Goal: Transaction & Acquisition: Book appointment/travel/reservation

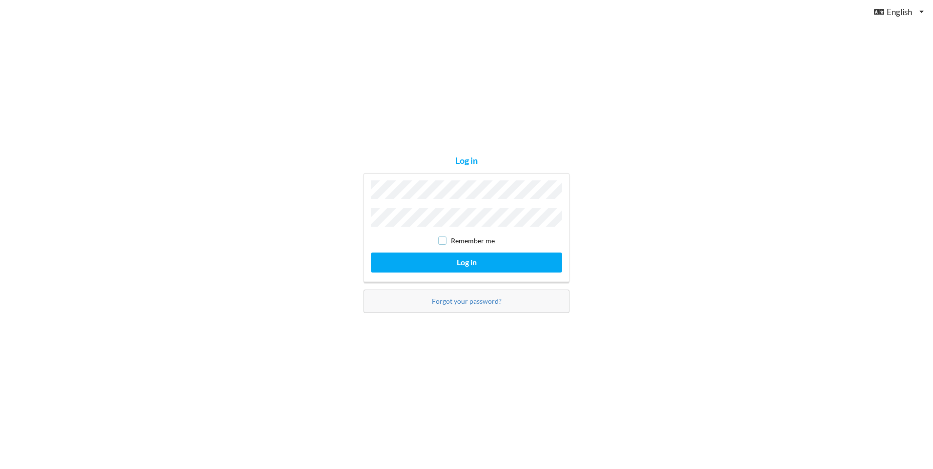
click at [443, 240] on input "checkbox" at bounding box center [442, 241] width 8 height 8
click at [451, 265] on button "Log in" at bounding box center [466, 263] width 191 height 20
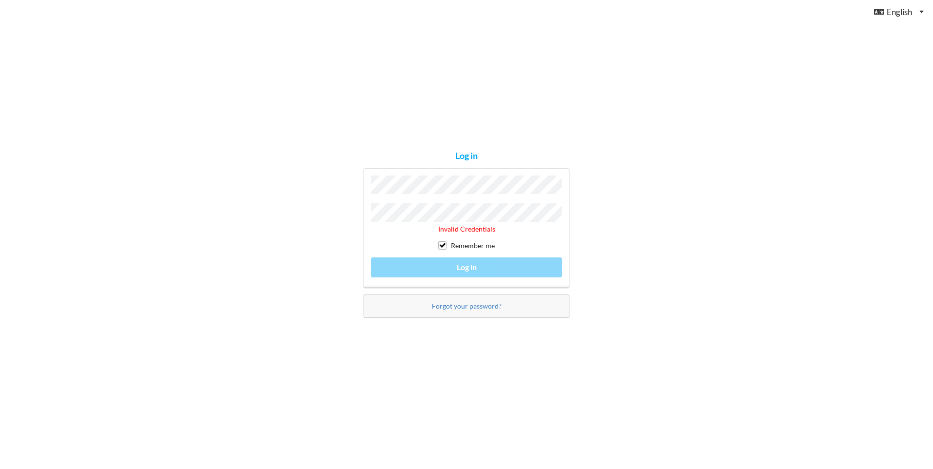
click at [452, 308] on div "Forgot your password?" at bounding box center [467, 306] width 206 height 23
click at [444, 244] on input "checkbox" at bounding box center [442, 246] width 8 height 8
checkbox input "false"
click at [459, 302] on link "Forgot your password?" at bounding box center [467, 306] width 70 height 8
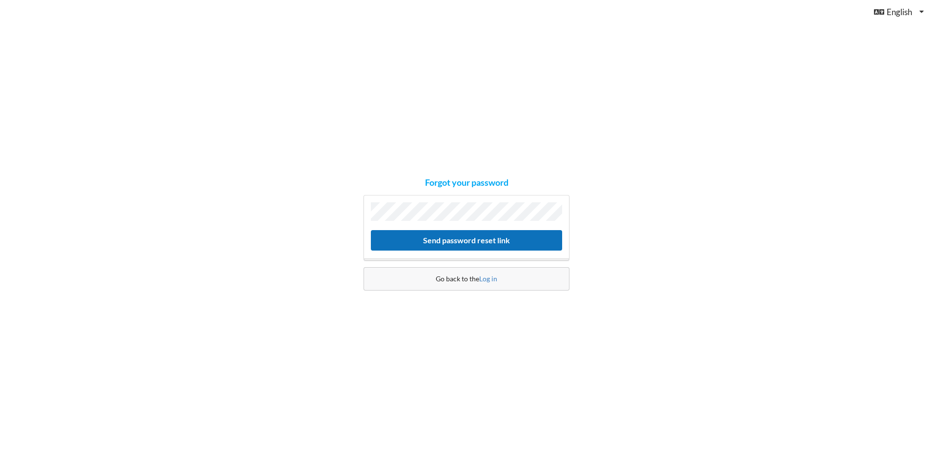
click at [458, 239] on button "Send password reset link" at bounding box center [466, 240] width 191 height 20
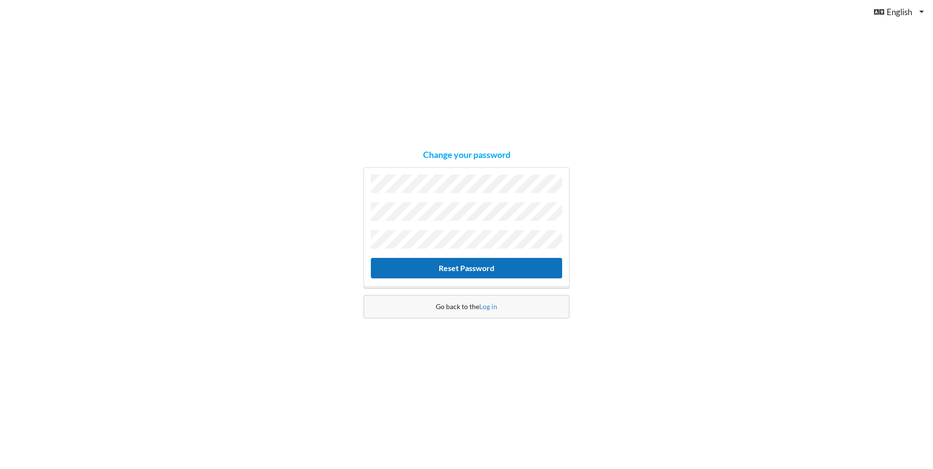
click at [454, 269] on button "Reset Password" at bounding box center [466, 268] width 191 height 20
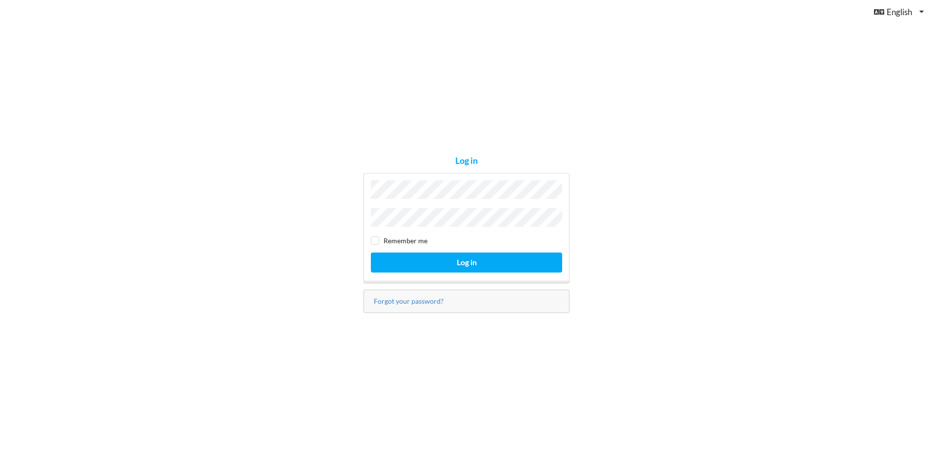
click at [426, 203] on div "Remember me Log in" at bounding box center [467, 228] width 206 height 110
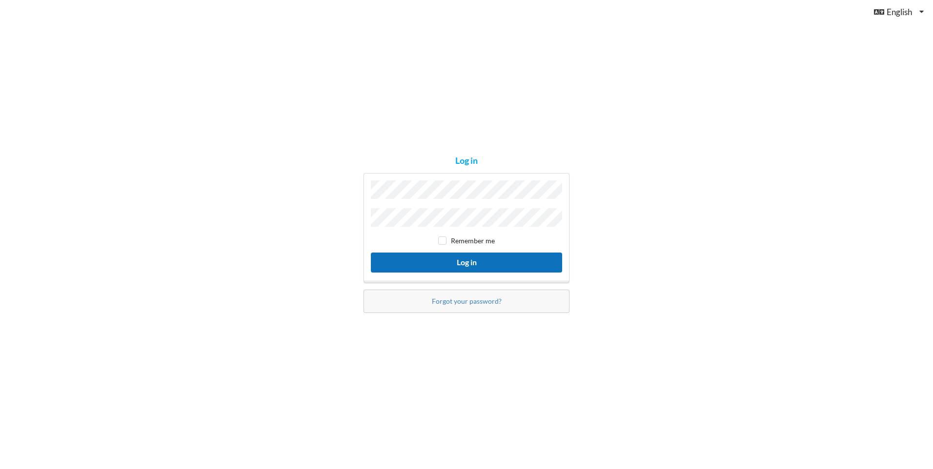
click at [451, 263] on button "Log in" at bounding box center [466, 263] width 191 height 20
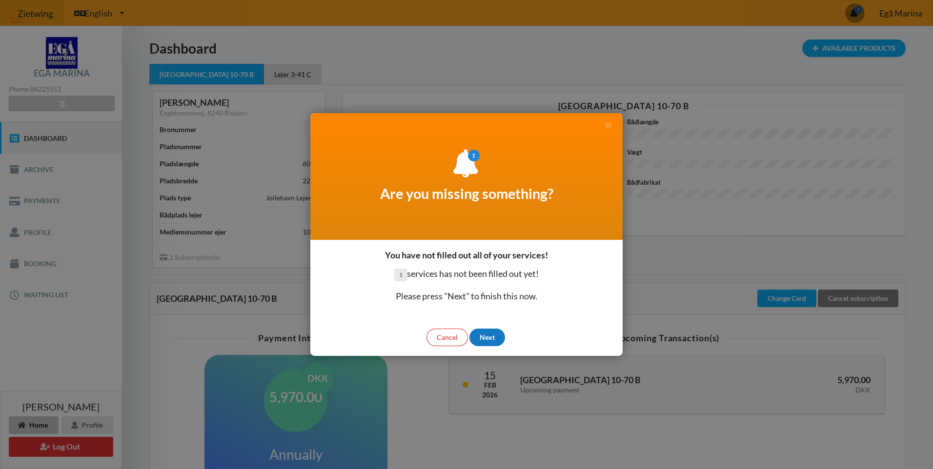
click at [485, 334] on div "Next" at bounding box center [487, 338] width 36 height 18
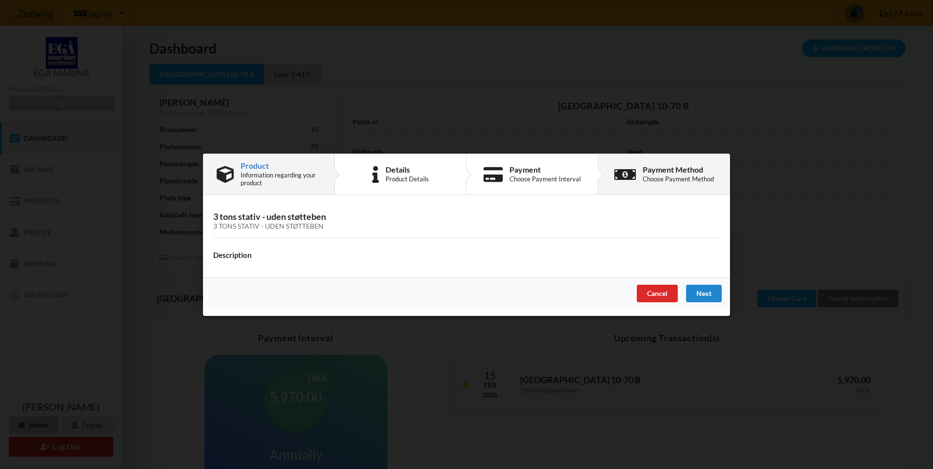
click at [650, 173] on div "Payment Method" at bounding box center [678, 170] width 71 height 8
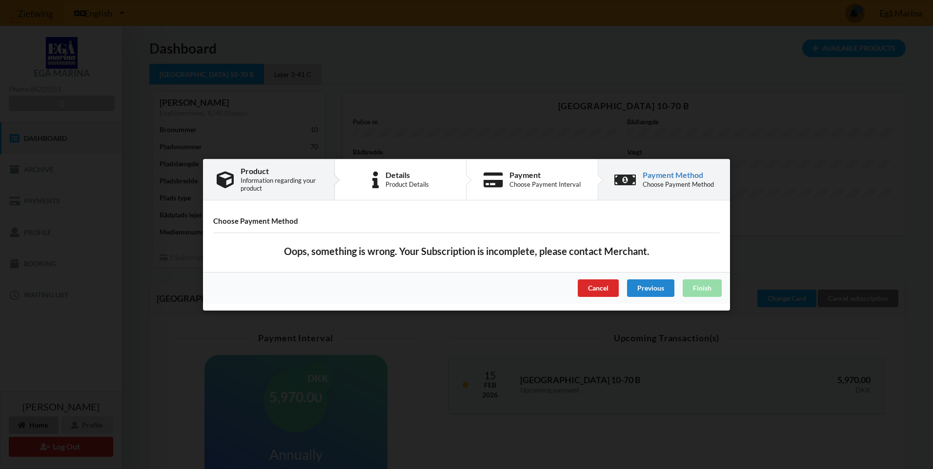
click at [290, 175] on div "Product Information regarding your product" at bounding box center [281, 179] width 80 height 25
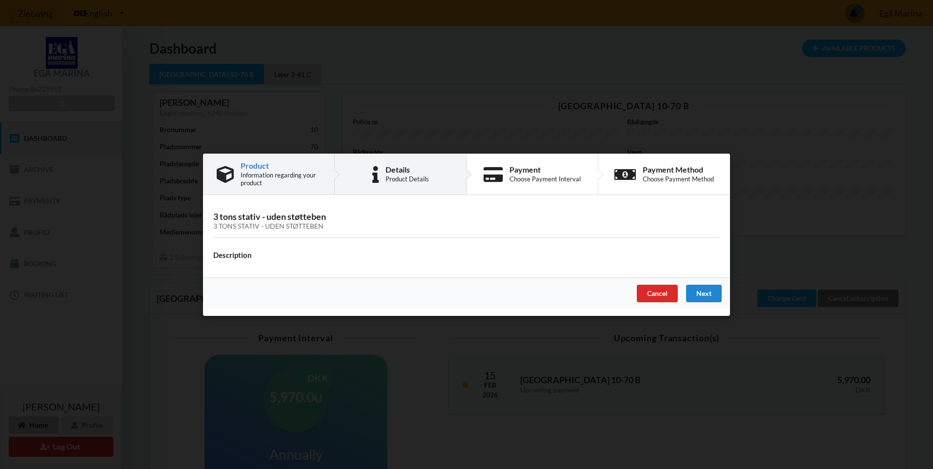
click at [393, 177] on div "Product Details" at bounding box center [407, 179] width 43 height 8
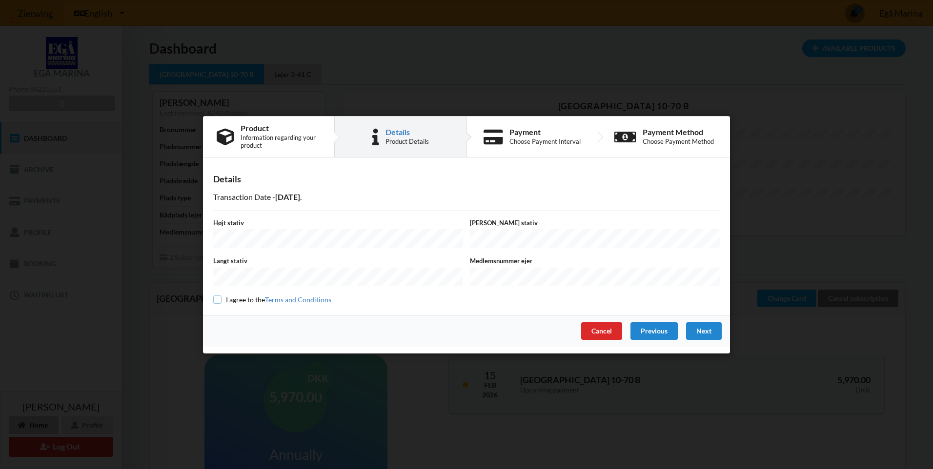
click at [213, 296] on input "checkbox" at bounding box center [217, 300] width 8 height 8
checkbox input "true"
click at [522, 144] on div "Choose Payment Interval" at bounding box center [544, 142] width 71 height 8
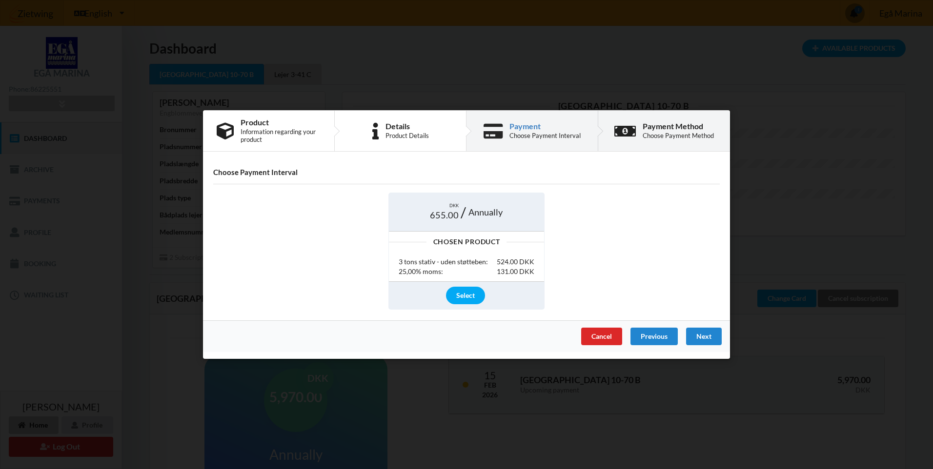
click at [657, 126] on div "Payment Method" at bounding box center [678, 126] width 71 height 8
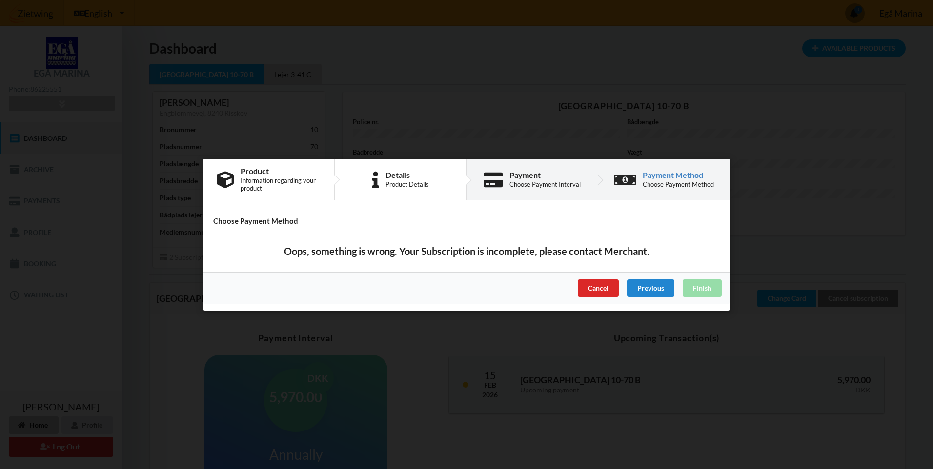
click at [538, 182] on div "Choose Payment Interval" at bounding box center [544, 185] width 71 height 8
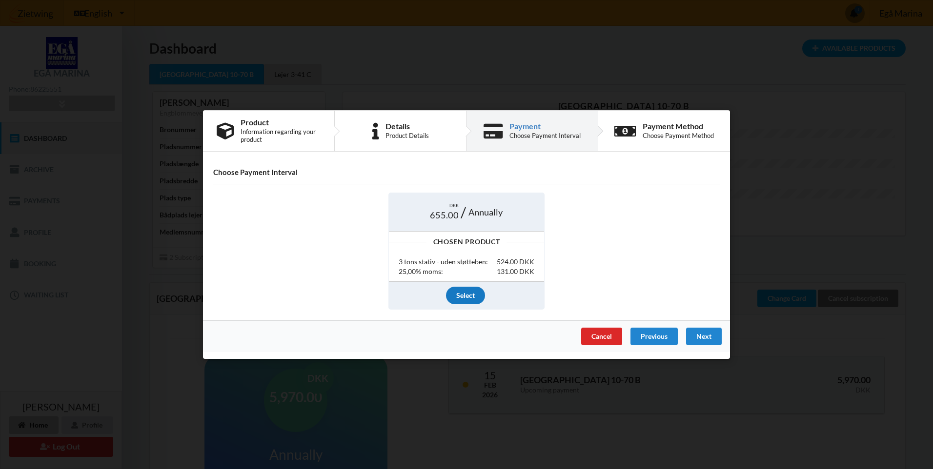
click at [467, 295] on div "Select" at bounding box center [465, 295] width 39 height 18
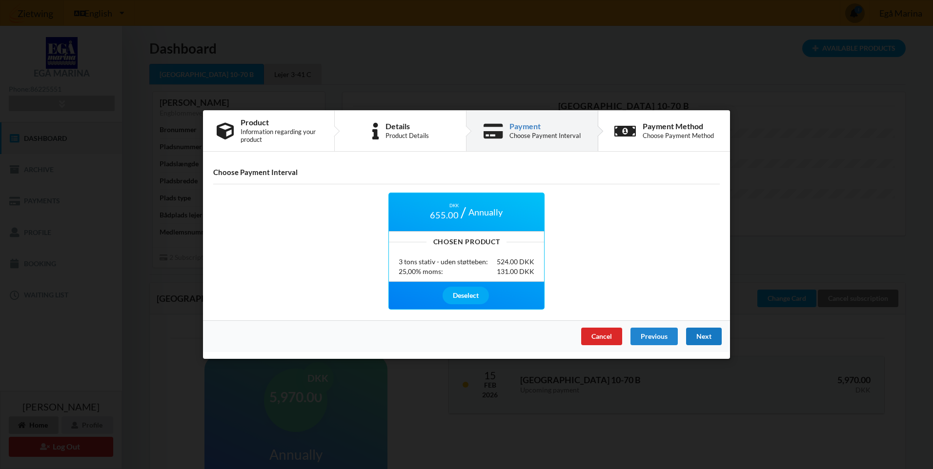
click at [701, 333] on div "Next" at bounding box center [704, 337] width 36 height 18
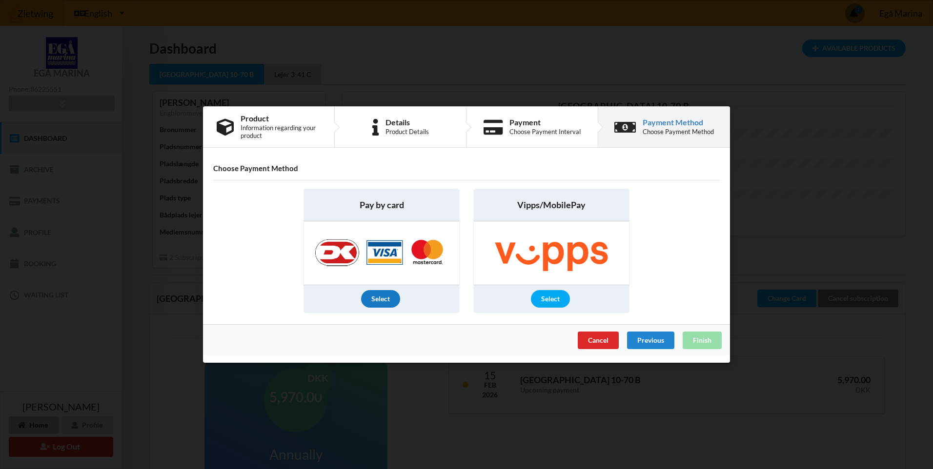
click at [381, 299] on div "Select" at bounding box center [380, 299] width 39 height 18
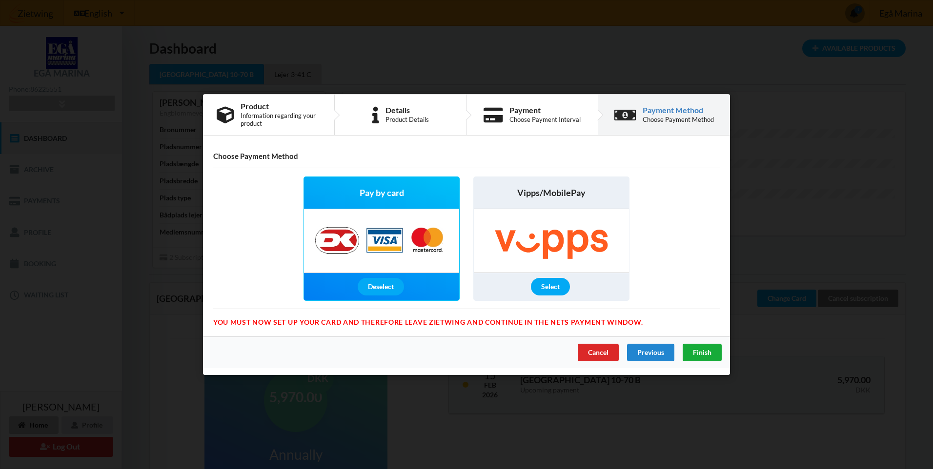
click at [699, 351] on span "Finish" at bounding box center [702, 352] width 19 height 8
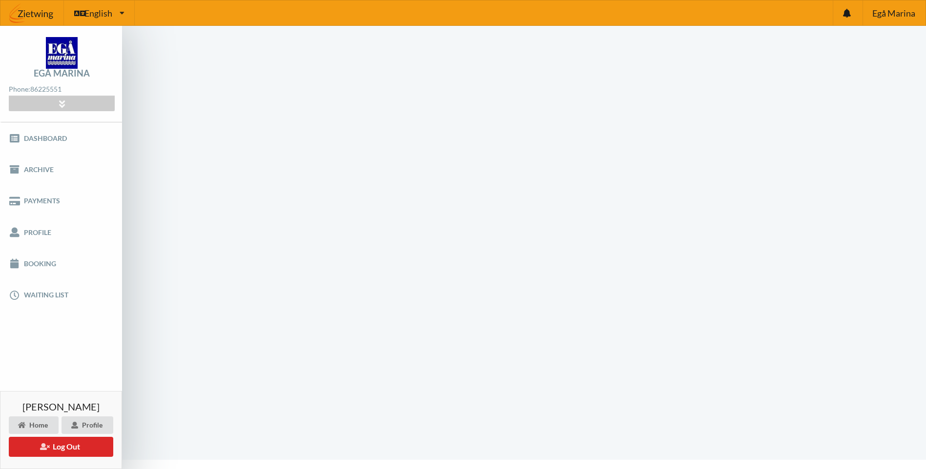
scroll to position [20, 0]
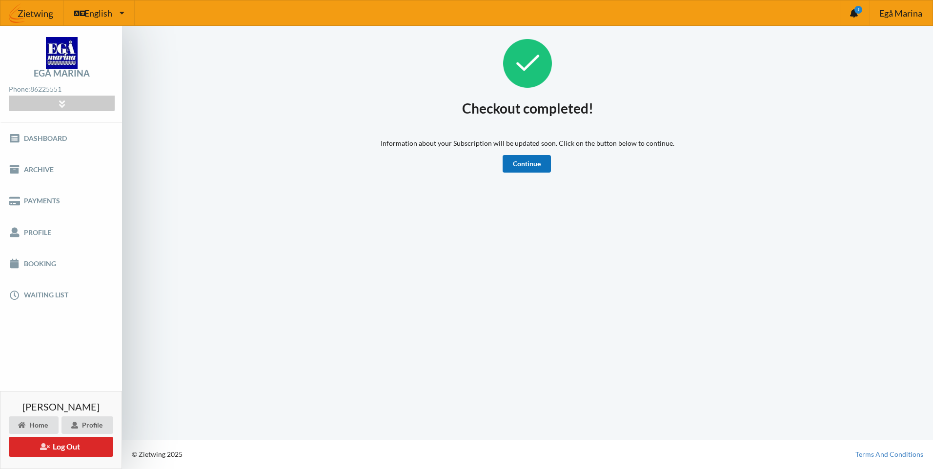
click at [529, 161] on link "Continue" at bounding box center [527, 164] width 48 height 18
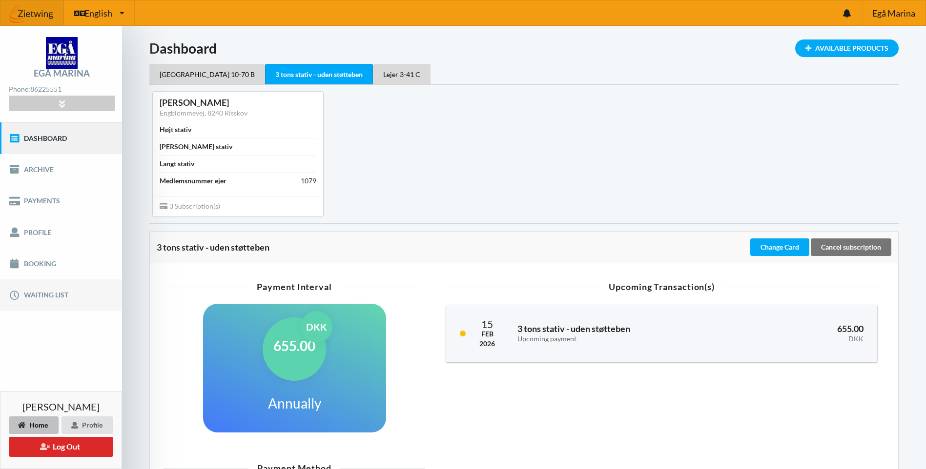
click at [38, 298] on link "Waiting list" at bounding box center [61, 295] width 122 height 31
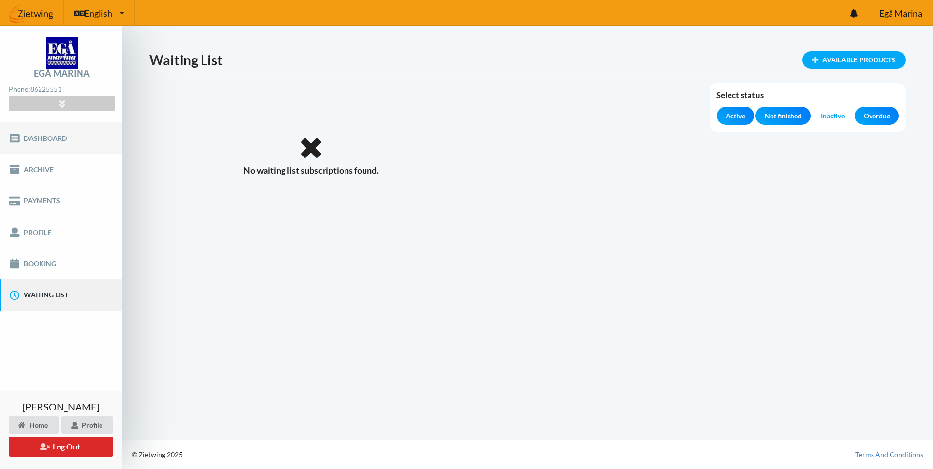
click at [42, 135] on link "Dashboard" at bounding box center [61, 137] width 122 height 31
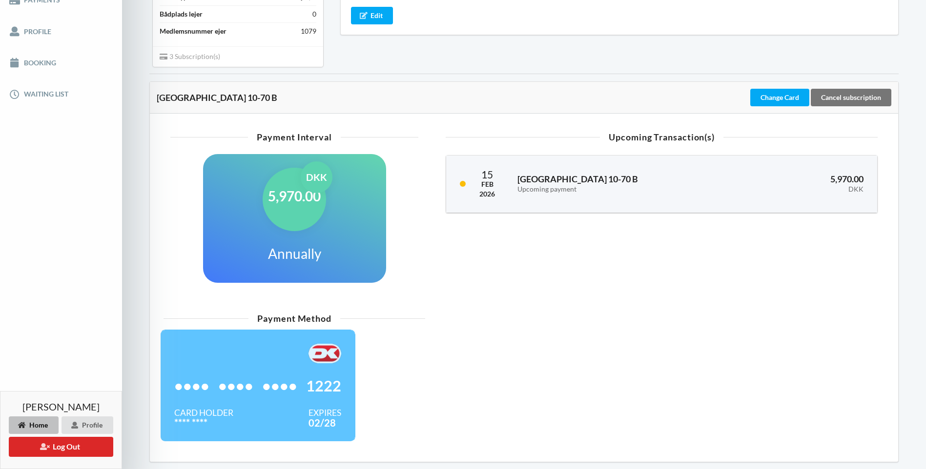
scroll to position [203, 0]
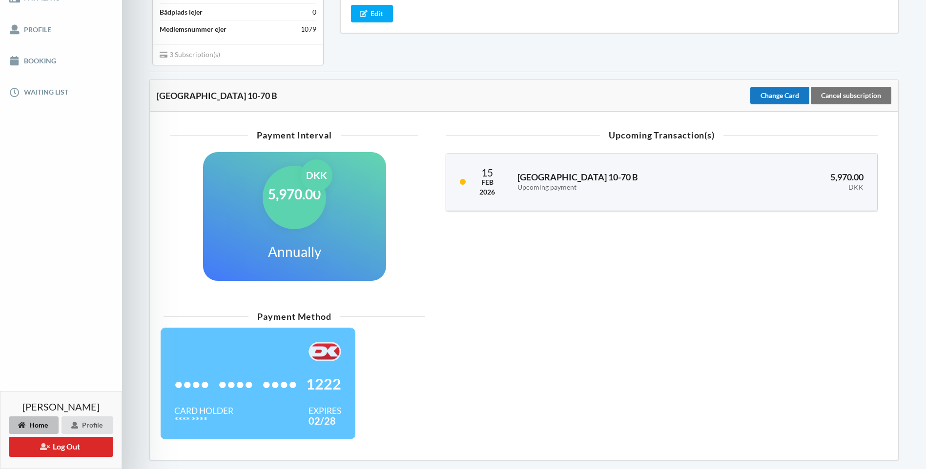
click at [778, 97] on div "Change Card" at bounding box center [779, 96] width 59 height 18
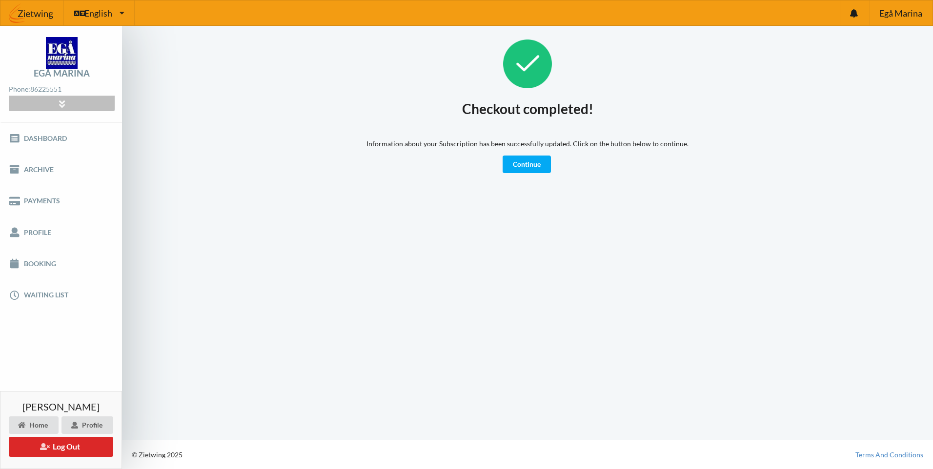
click at [75, 100] on div at bounding box center [61, 103] width 105 height 15
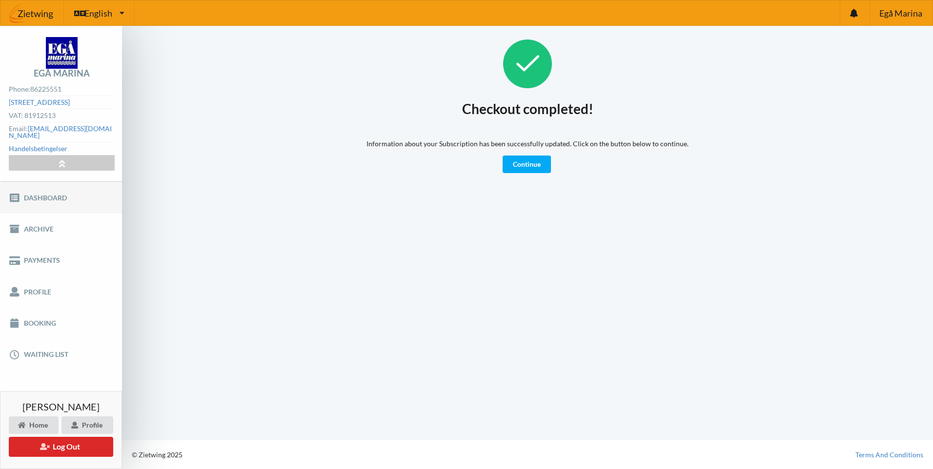
click at [46, 192] on link "Dashboard" at bounding box center [61, 197] width 122 height 31
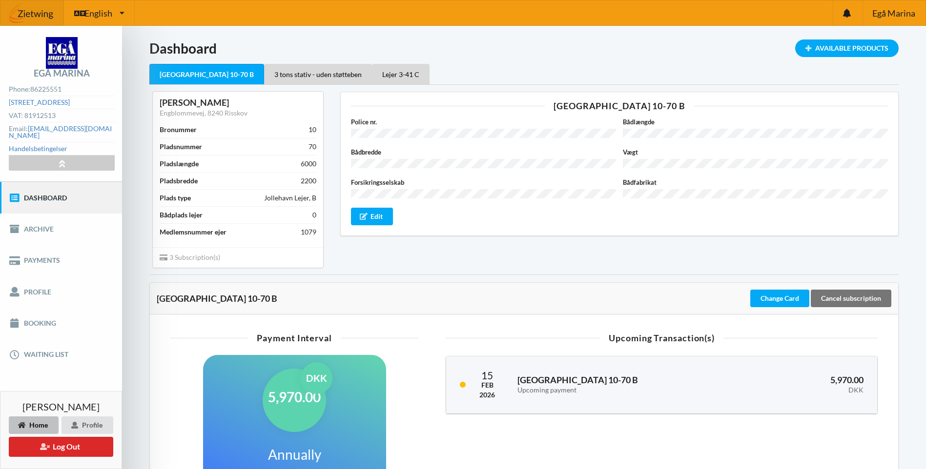
click at [39, 423] on div "Home" at bounding box center [34, 426] width 50 height 18
click at [290, 79] on div "3 tons stativ - uden støtteben" at bounding box center [318, 74] width 108 height 20
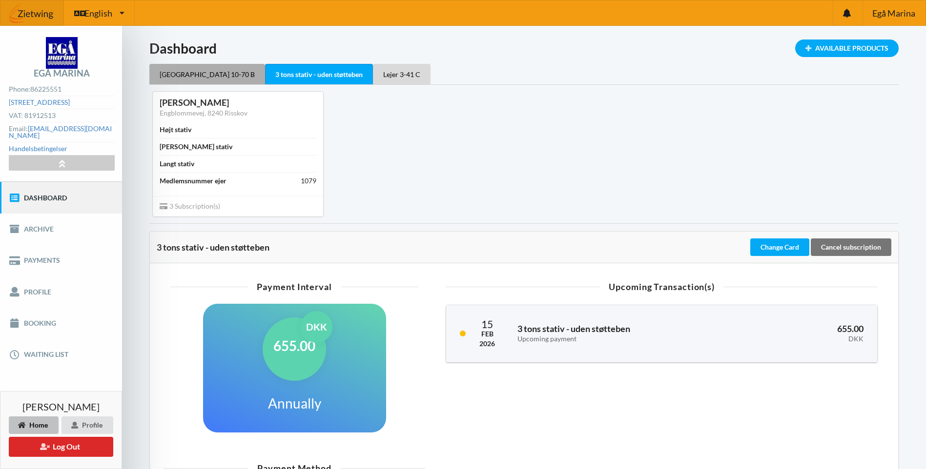
click at [185, 69] on div "[GEOGRAPHIC_DATA] 10-70 B" at bounding box center [207, 74] width 116 height 20
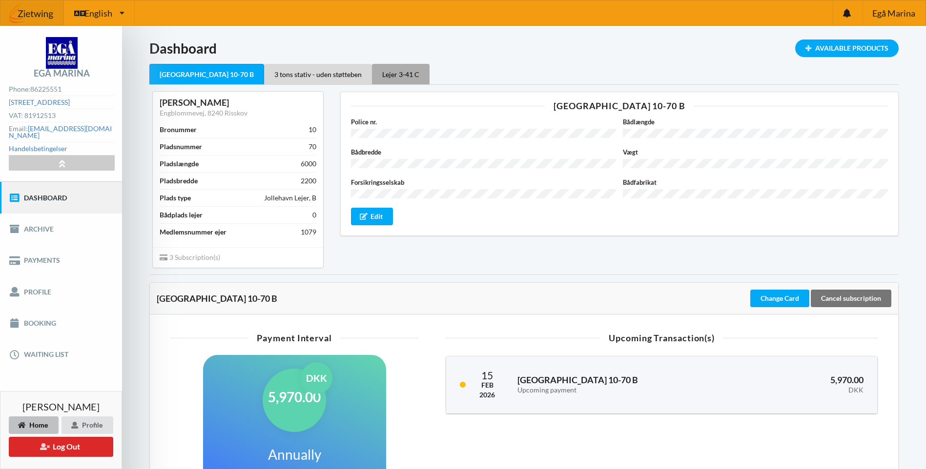
click at [372, 69] on div "Lejer 3-41 C" at bounding box center [401, 74] width 58 height 20
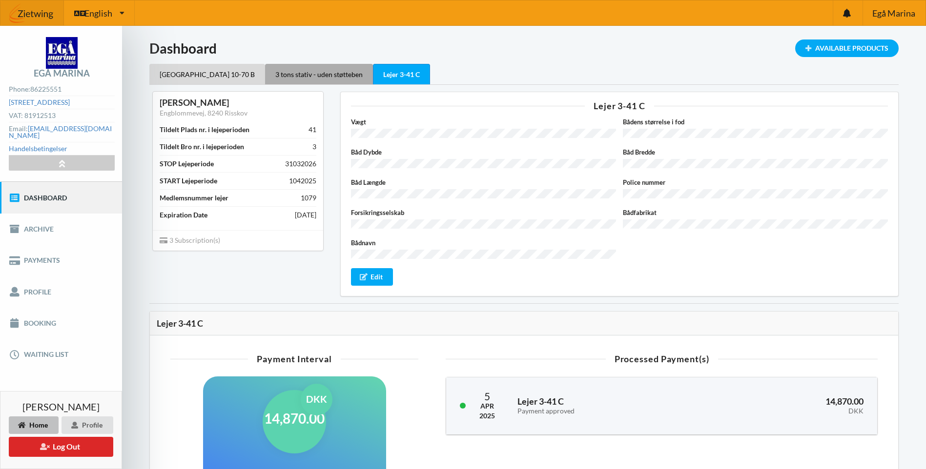
click at [270, 67] on div "3 tons stativ - uden støtteben" at bounding box center [319, 74] width 108 height 20
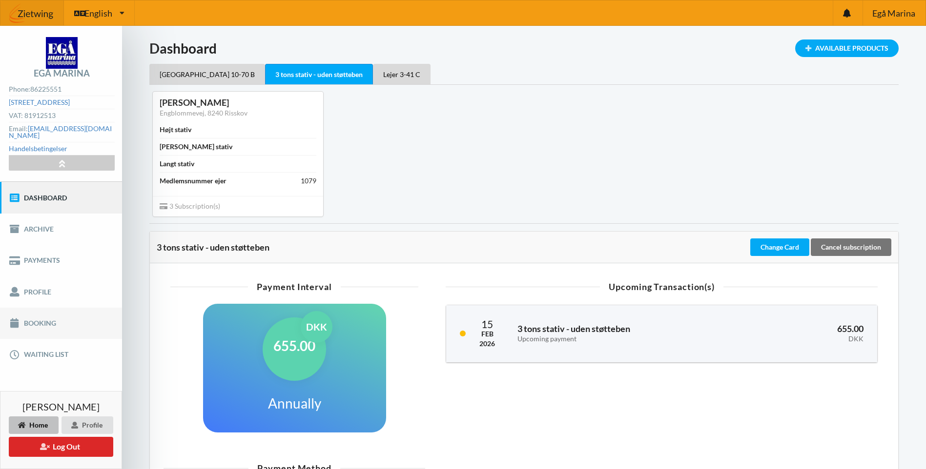
click at [42, 312] on link "Booking" at bounding box center [61, 323] width 122 height 31
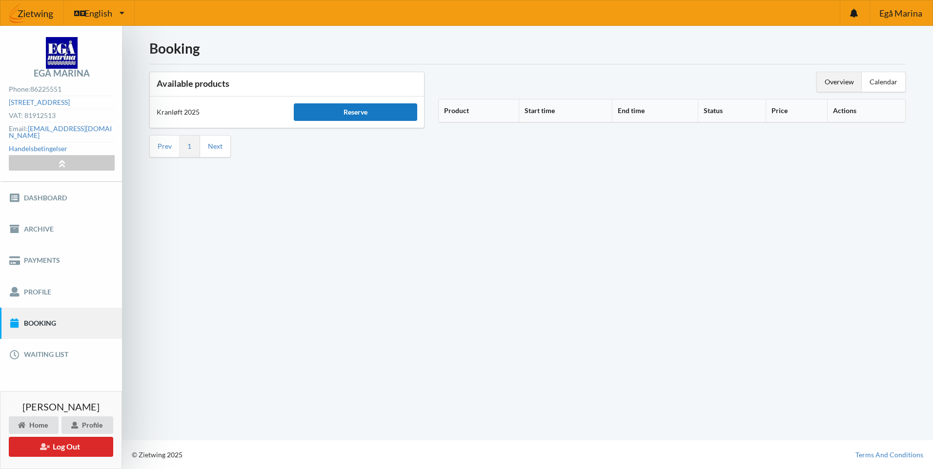
click at [364, 109] on div "Reserve" at bounding box center [355, 112] width 123 height 18
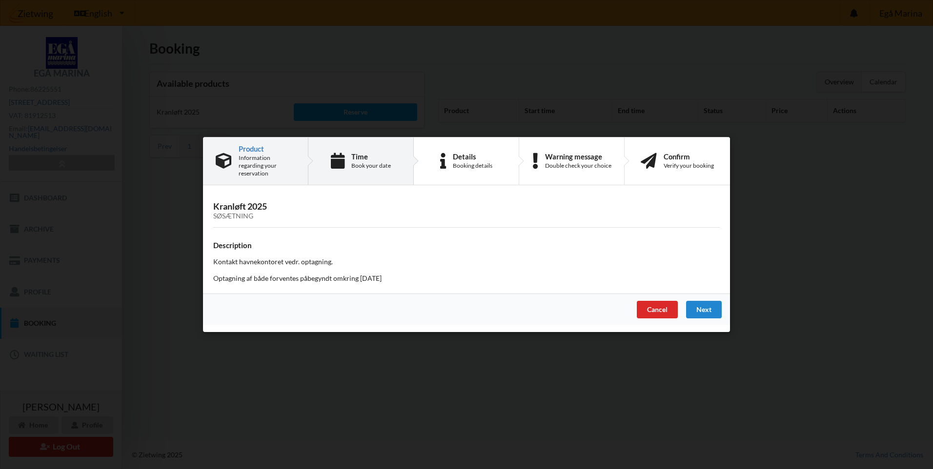
click at [367, 165] on div "Book your date" at bounding box center [371, 166] width 40 height 8
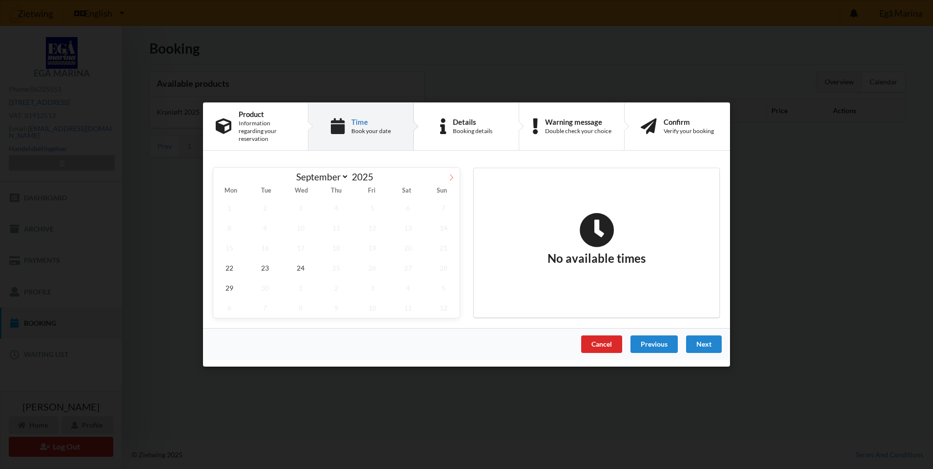
click at [449, 177] on span at bounding box center [451, 176] width 17 height 17
click at [261, 242] on span "14" at bounding box center [265, 248] width 32 height 20
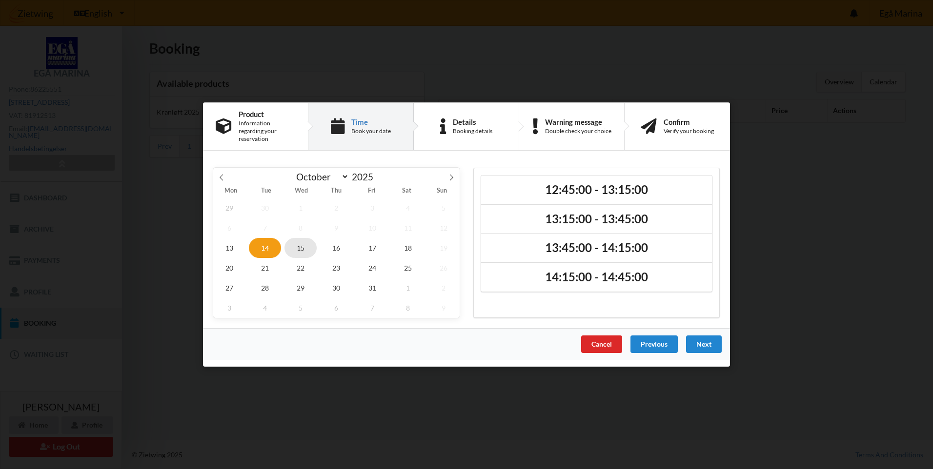
click at [305, 249] on span "15" at bounding box center [301, 248] width 32 height 20
click at [336, 250] on span "16" at bounding box center [337, 248] width 32 height 20
click at [361, 249] on span "17" at bounding box center [372, 248] width 32 height 20
click at [399, 248] on span "18" at bounding box center [408, 248] width 32 height 20
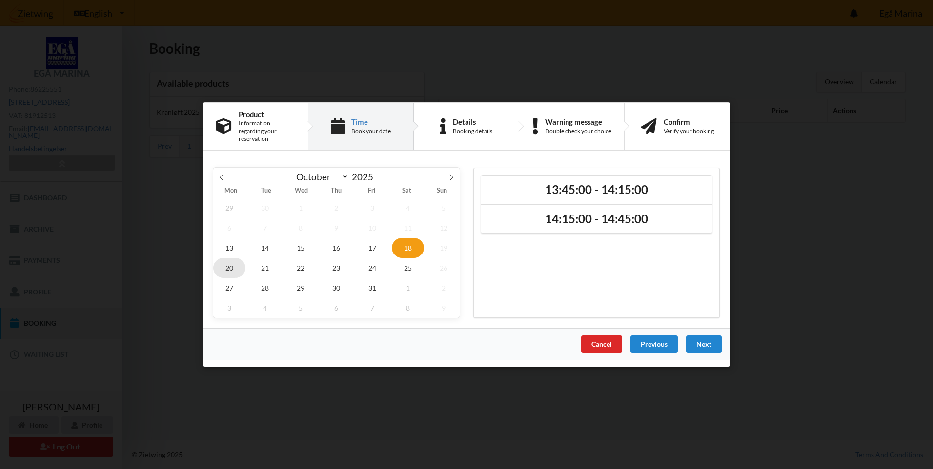
click at [232, 263] on span "20" at bounding box center [229, 268] width 32 height 20
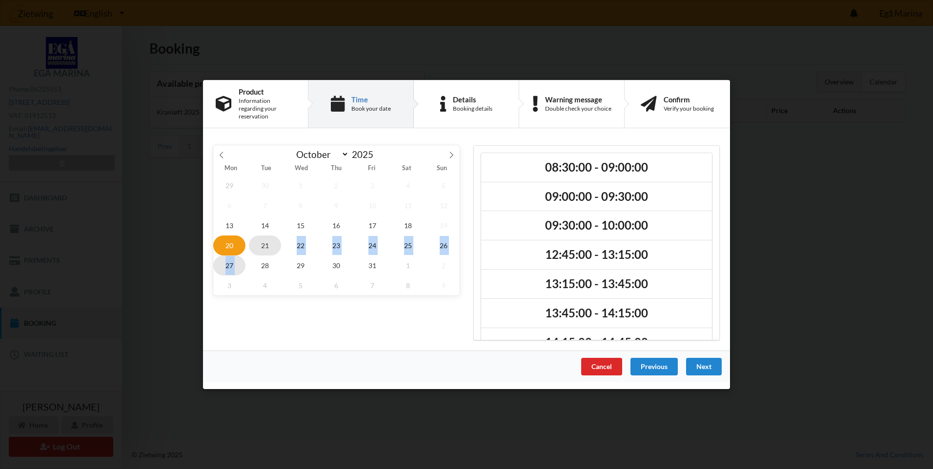
drag, startPoint x: 232, startPoint y: 263, endPoint x: 275, endPoint y: 238, distance: 50.1
click at [275, 238] on div "29 30 1 2 3 4 5 6 7 8 9 10 11 12 13 14 15 16 17 18 19 20 21 22 23 24 25 26 27 2…" at bounding box center [336, 236] width 246 height 120
click at [412, 243] on span "25" at bounding box center [408, 246] width 32 height 20
click at [408, 224] on span "18" at bounding box center [408, 226] width 32 height 20
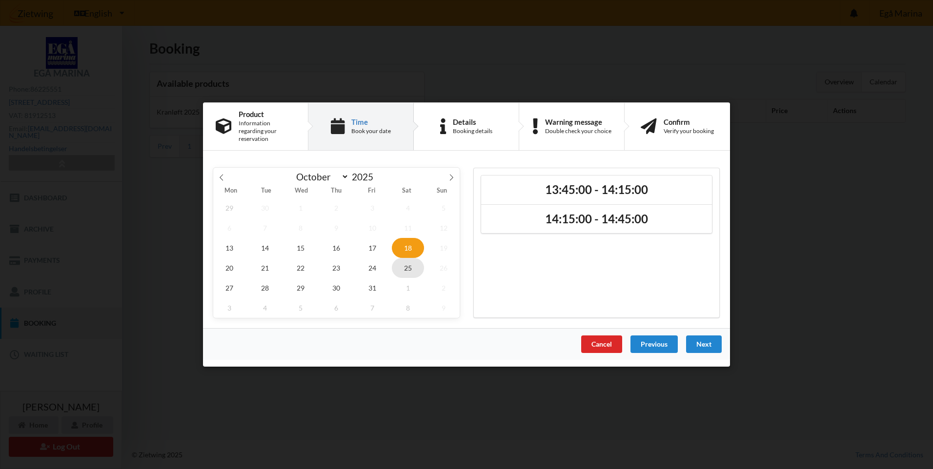
click at [407, 262] on span "25" at bounding box center [408, 268] width 32 height 20
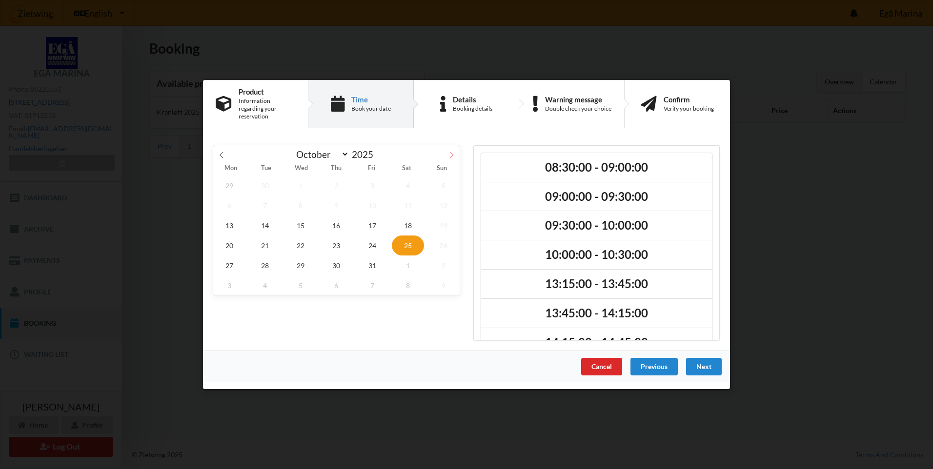
click at [451, 154] on icon at bounding box center [451, 155] width 7 height 7
select select "11"
click at [452, 154] on icon at bounding box center [451, 155] width 7 height 7
type input "2026"
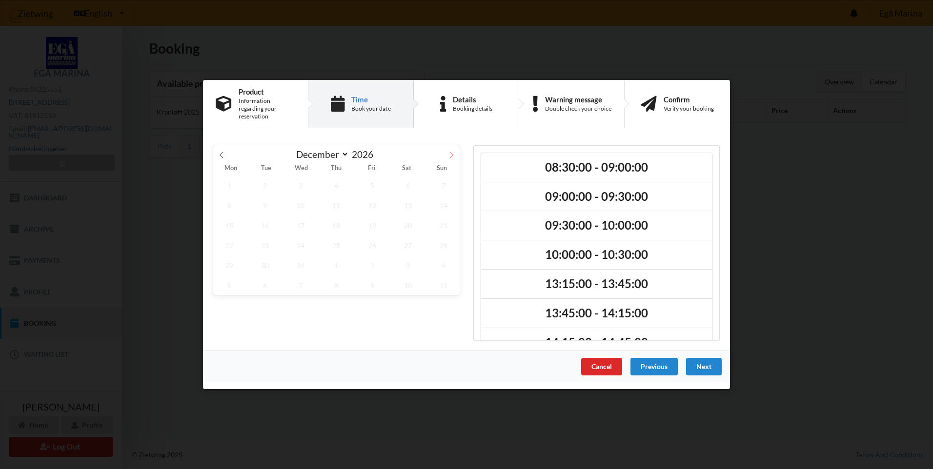
select select "0"
click at [222, 152] on icon at bounding box center [221, 155] width 7 height 7
type input "2025"
click at [222, 152] on icon at bounding box center [221, 155] width 7 height 7
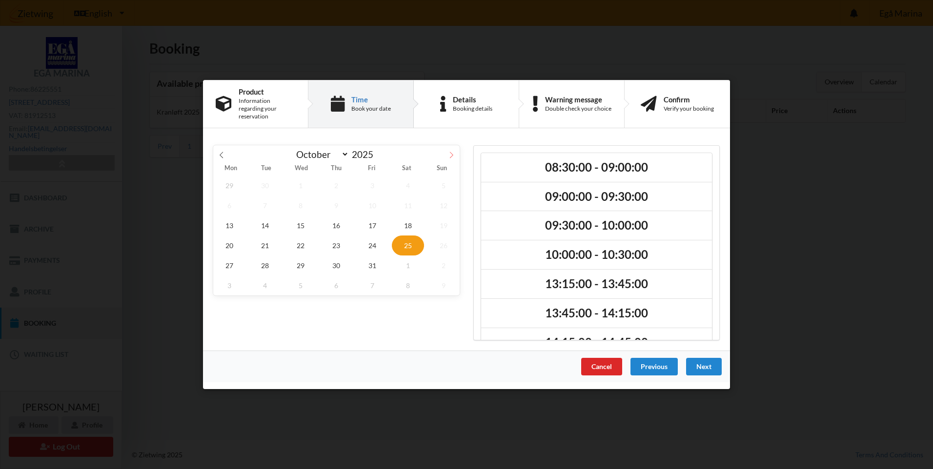
click at [454, 152] on icon at bounding box center [451, 155] width 7 height 7
select select "10"
click at [408, 185] on span "1" at bounding box center [408, 186] width 32 height 20
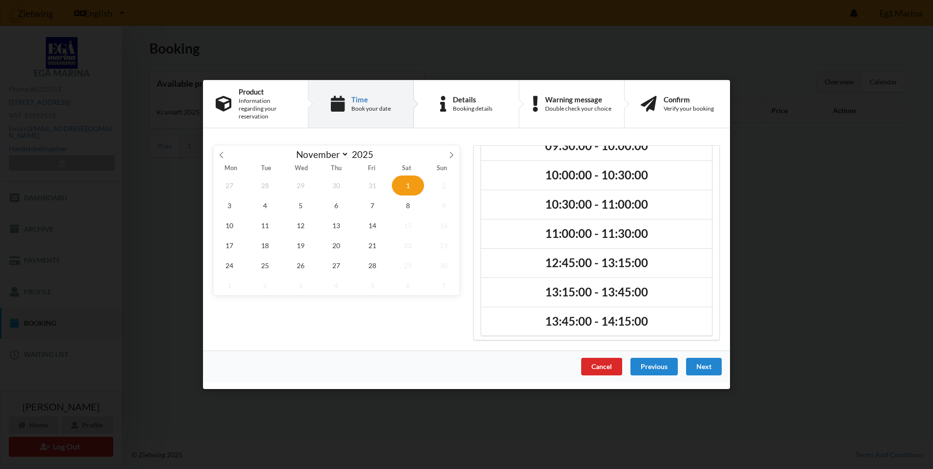
scroll to position [82, 0]
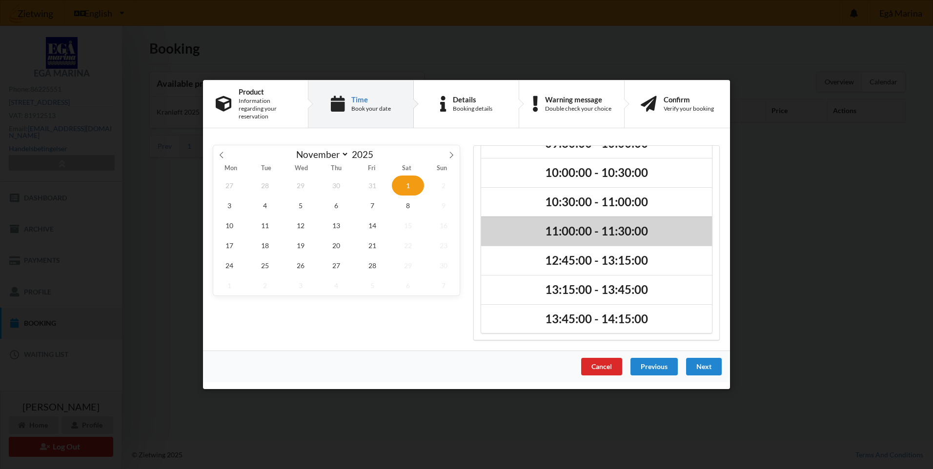
click at [590, 225] on h2 "11:00:00 - 11:30:00" at bounding box center [596, 231] width 217 height 15
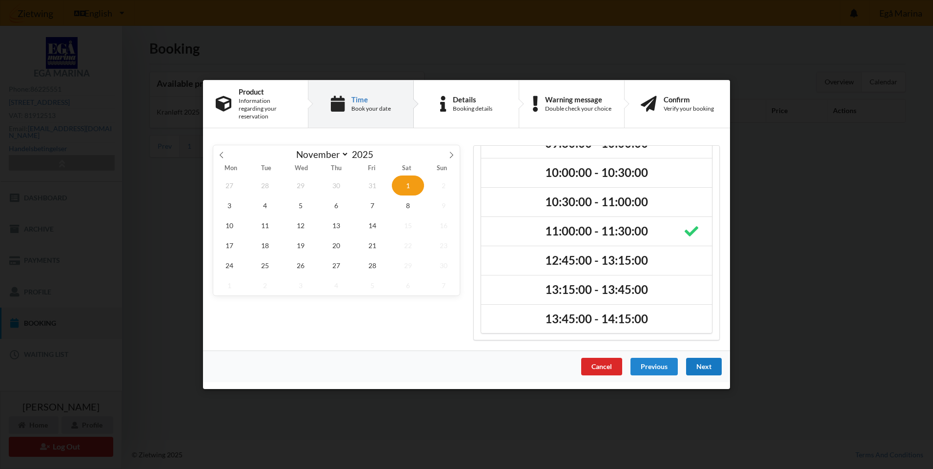
click at [705, 358] on div "Next" at bounding box center [704, 367] width 36 height 18
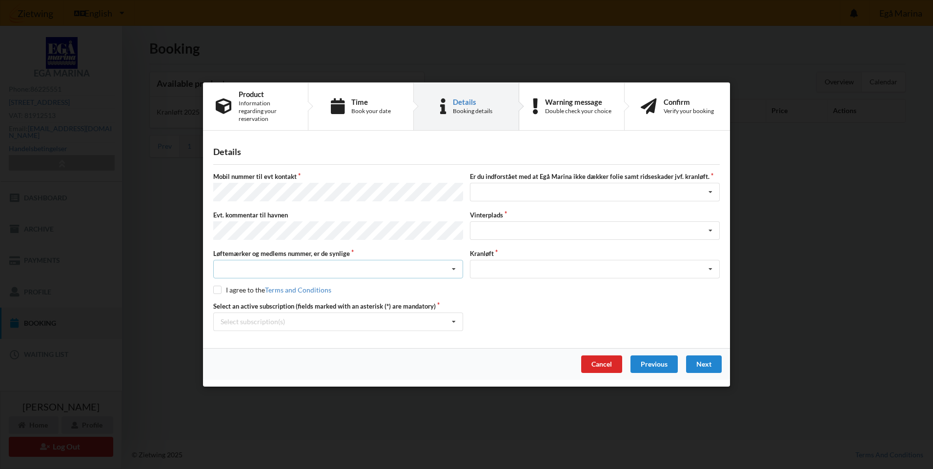
click at [253, 265] on div "Nej, jeg kontakter havnekontoret inden løftet Ja, mine mærker er synlige og int…" at bounding box center [338, 269] width 250 height 19
click at [279, 283] on div "Nej, jeg kontakter havnekontoret inden løftet" at bounding box center [338, 287] width 249 height 18
click at [215, 286] on input "checkbox" at bounding box center [217, 290] width 8 height 8
checkbox input "true"
click at [715, 192] on icon at bounding box center [710, 193] width 15 height 18
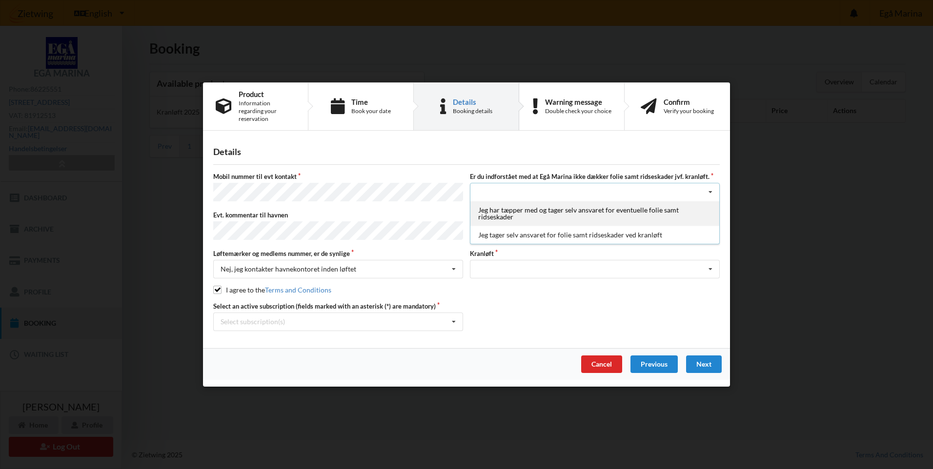
click at [565, 213] on div "Jeg har tæpper med og tager selv ansvaret for eventuelle folie samt ridseskader" at bounding box center [594, 214] width 249 height 25
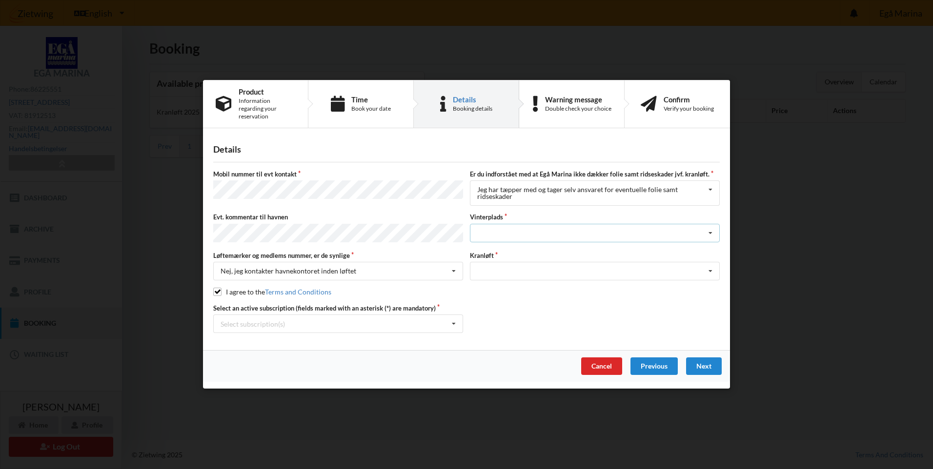
click at [612, 231] on div "Landplads nr. 1 Landplads nr. 2 Landplads nr.3 Landplads nr. 4 Landplads nr. 5 …" at bounding box center [595, 233] width 250 height 19
click at [607, 361] on div "Cancel" at bounding box center [601, 367] width 41 height 18
